Goal: Task Accomplishment & Management: Manage account settings

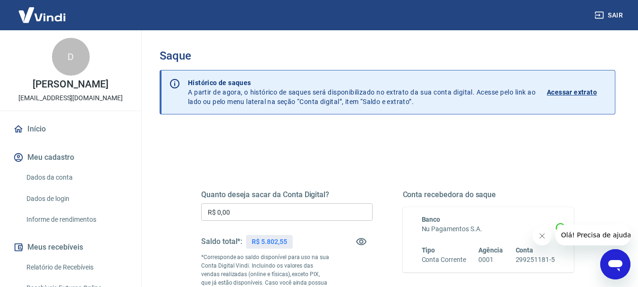
click at [255, 214] on input "R$ 0,00" at bounding box center [286, 211] width 171 height 17
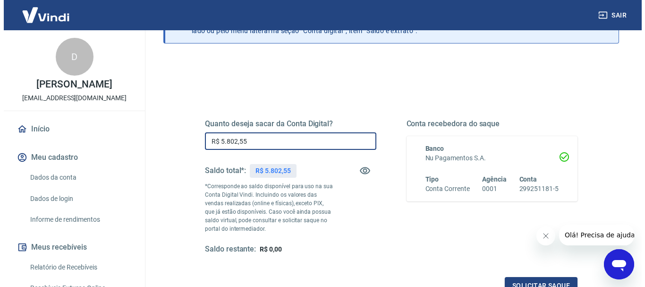
scroll to position [189, 0]
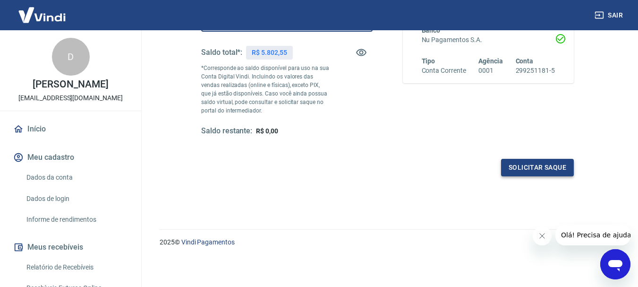
type input "R$ 5.802,55"
click at [525, 169] on button "Solicitar saque" at bounding box center [537, 167] width 73 height 17
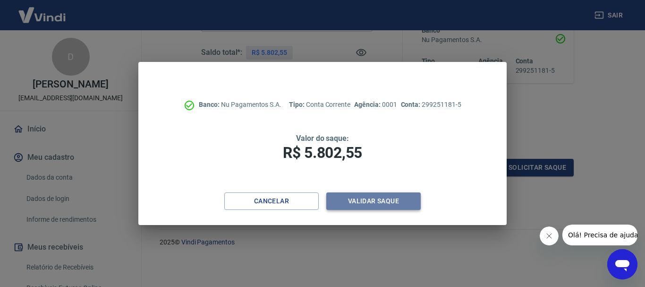
click at [375, 202] on button "Validar saque" at bounding box center [373, 200] width 94 height 17
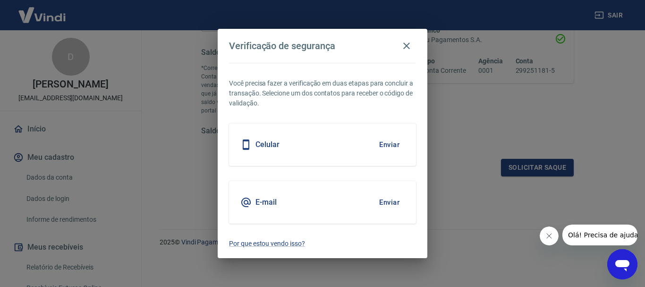
click at [296, 205] on div "E-mail Enviar" at bounding box center [322, 202] width 187 height 42
click at [389, 203] on button "Enviar" at bounding box center [389, 202] width 31 height 20
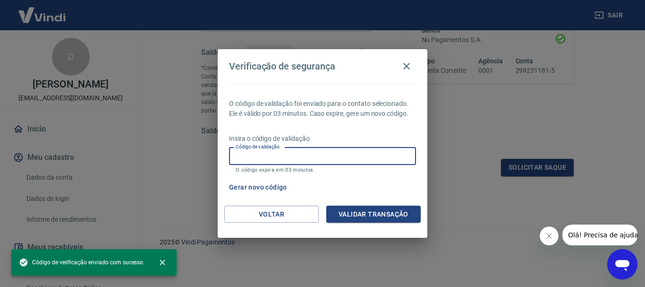
click at [245, 158] on input "Código de validação" at bounding box center [322, 155] width 187 height 17
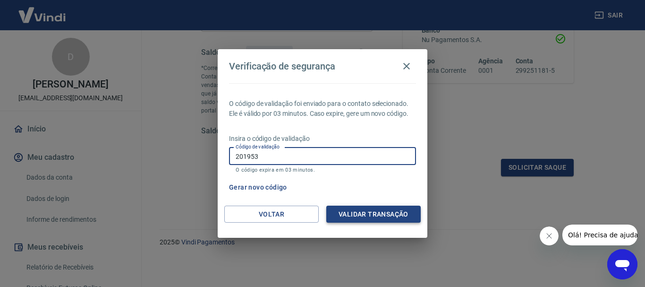
type input "201953"
click at [383, 215] on button "Validar transação" at bounding box center [373, 213] width 94 height 17
